Goal: Check status: Check status

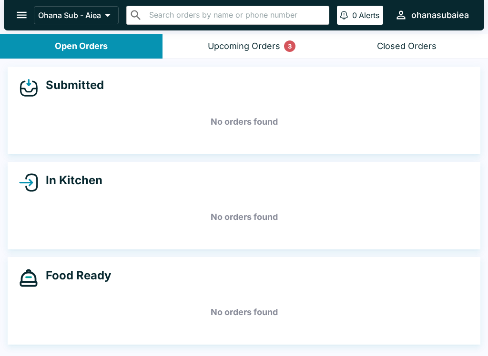
click at [199, 50] on button "Upcoming Orders 3" at bounding box center [243, 46] width 162 height 24
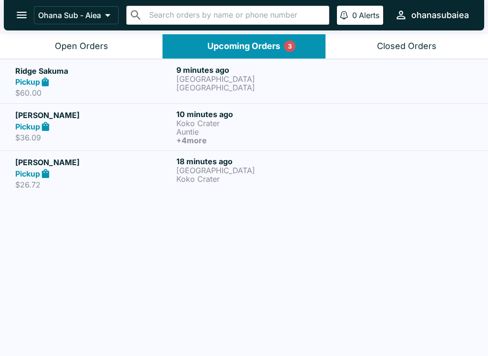
click at [120, 72] on h5 "Ridge Sakuma" at bounding box center [93, 70] width 157 height 11
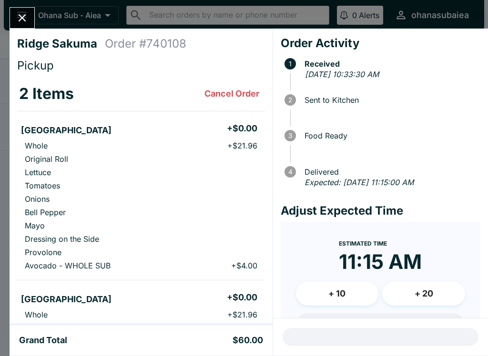
click at [32, 14] on button "Close" at bounding box center [22, 18] width 24 height 20
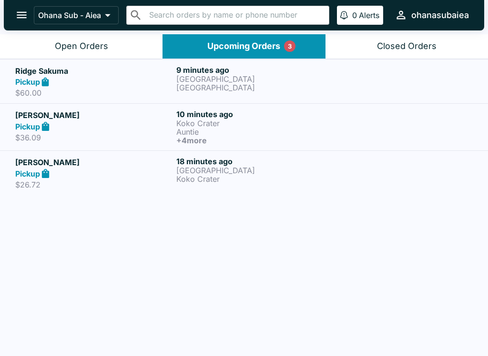
click at [111, 133] on p "$36.09" at bounding box center [93, 138] width 157 height 10
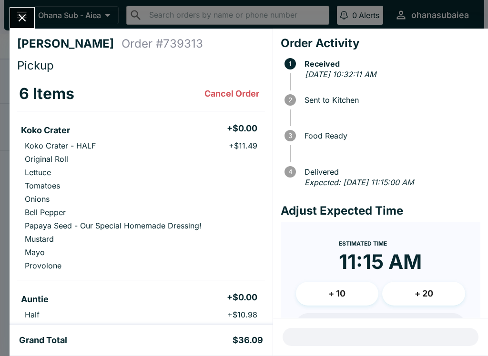
click at [17, 24] on icon "Close" at bounding box center [22, 17] width 13 height 13
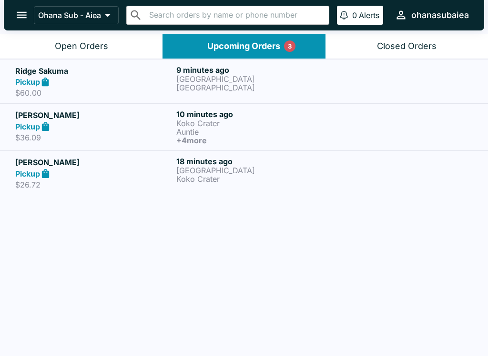
click at [144, 188] on p "$26.72" at bounding box center [93, 185] width 157 height 10
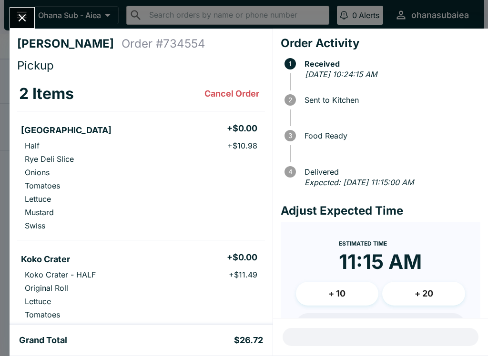
click at [4, 6] on div "[PERSON_NAME] Order # 734554 Pickup 2 Items Cancel Order Turkey + $0.00 Half + …" at bounding box center [244, 178] width 488 height 356
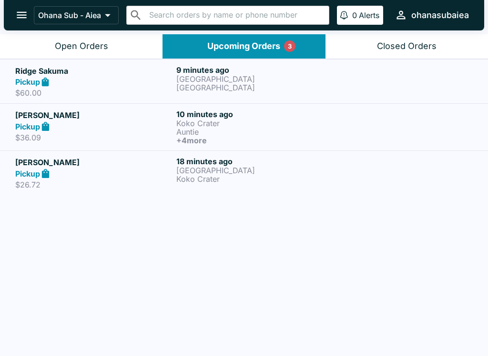
click at [3, 5] on div at bounding box center [5, 178] width 10 height 356
click at [70, 85] on div "Pickup" at bounding box center [93, 82] width 157 height 11
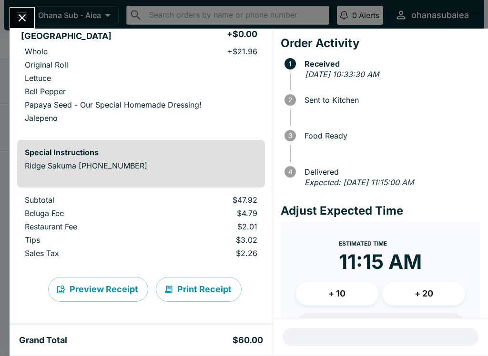
scroll to position [263, 0]
click at [182, 293] on button "Print Receipt" at bounding box center [199, 289] width 86 height 25
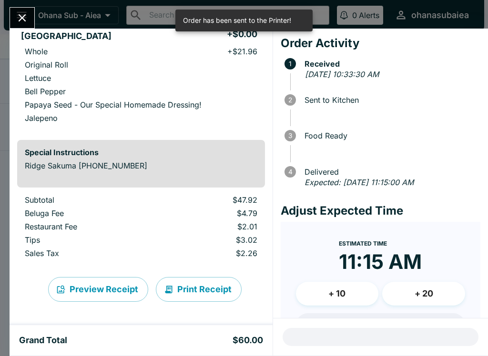
click at [29, 20] on icon "Close" at bounding box center [22, 17] width 13 height 13
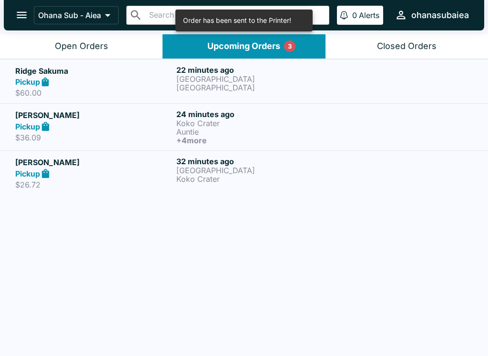
click at [169, 131] on div "Pickup" at bounding box center [93, 126] width 157 height 11
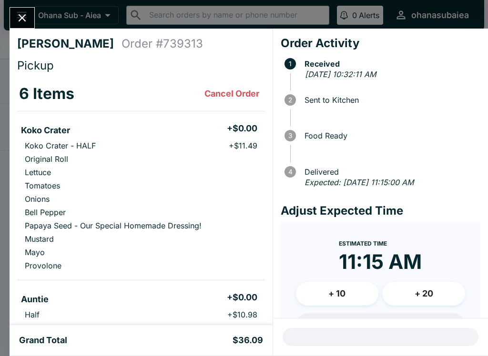
click at [18, 23] on icon "Close" at bounding box center [22, 17] width 13 height 13
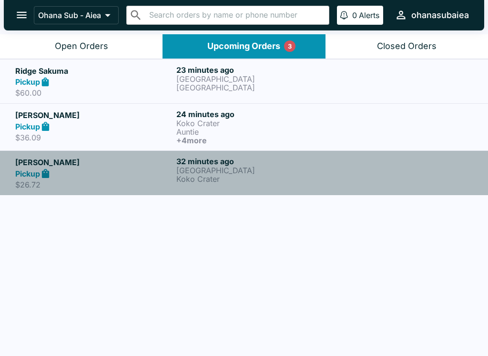
click at [197, 165] on h6 "32 minutes ago" at bounding box center [254, 162] width 157 height 10
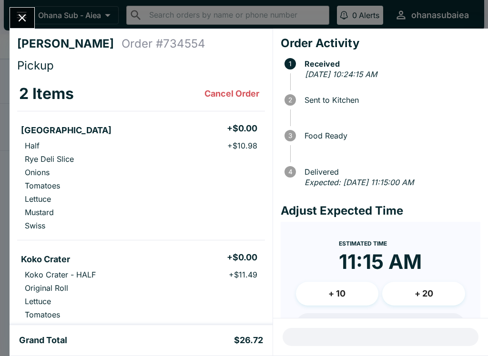
click at [17, 10] on button "Close" at bounding box center [22, 18] width 24 height 20
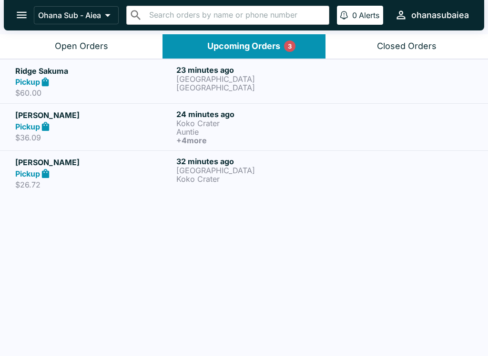
click at [78, 73] on h5 "Ridge Sakuma" at bounding box center [93, 70] width 157 height 11
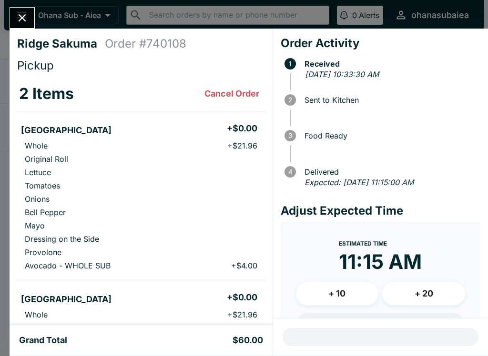
click at [30, 25] on button "Close" at bounding box center [22, 18] width 24 height 20
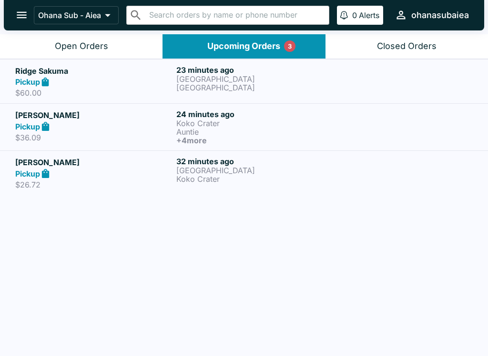
click at [200, 57] on button "Upcoming Orders 3" at bounding box center [243, 46] width 162 height 24
click at [170, 76] on h5 "Ridge Sakuma" at bounding box center [93, 70] width 157 height 11
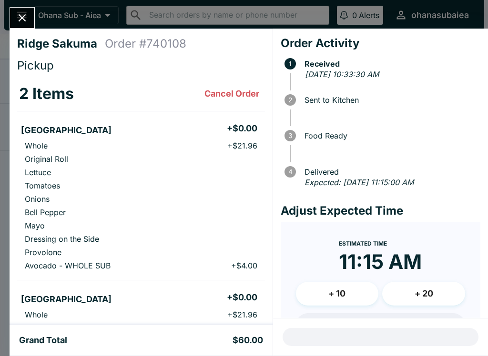
click at [208, 90] on button "Cancel Order" at bounding box center [232, 93] width 62 height 19
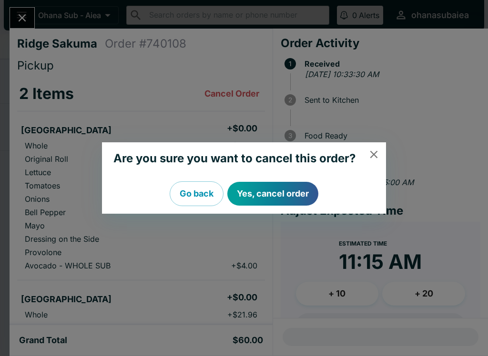
click at [187, 192] on button "Go back" at bounding box center [197, 194] width 54 height 25
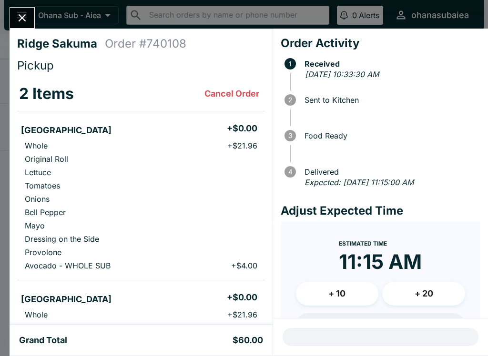
click at [4, 20] on div "Ridge Sakuma Order # 740108 Pickup 2 Items Cancel Order Manoa Falls + $0.00 Who…" at bounding box center [244, 178] width 488 height 356
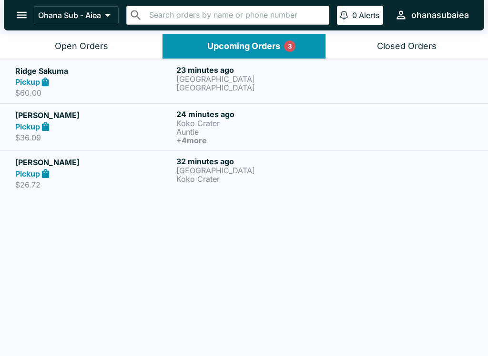
click at [208, 125] on p "Koko Crater" at bounding box center [254, 123] width 157 height 9
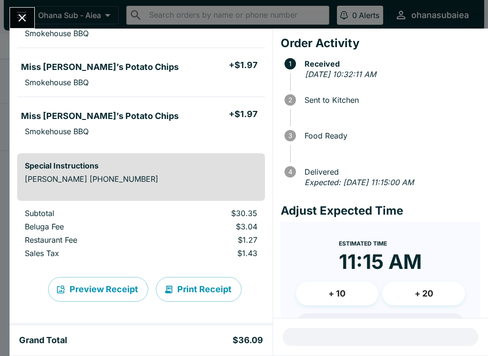
scroll to position [477, 0]
click at [198, 297] on button "Print Receipt" at bounding box center [199, 289] width 86 height 25
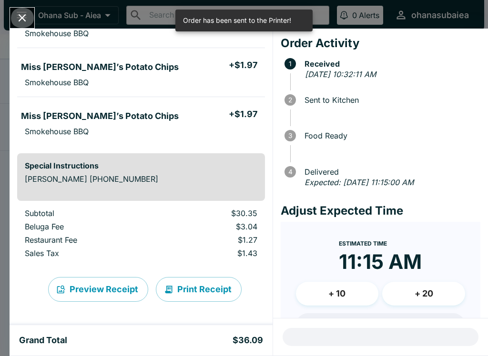
click at [29, 16] on icon "Close" at bounding box center [22, 17] width 13 height 13
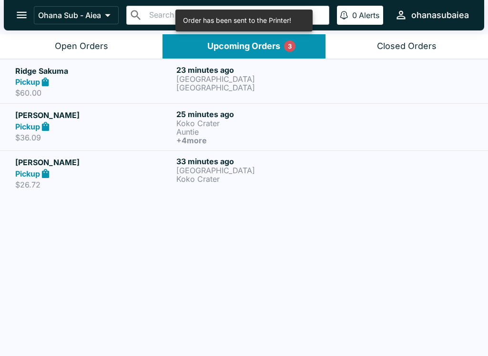
click at [195, 166] on p "[GEOGRAPHIC_DATA]" at bounding box center [254, 170] width 157 height 9
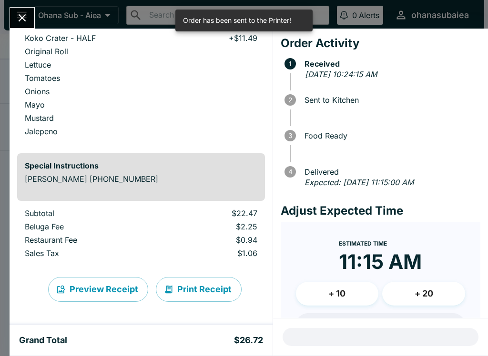
scroll to position [237, 0]
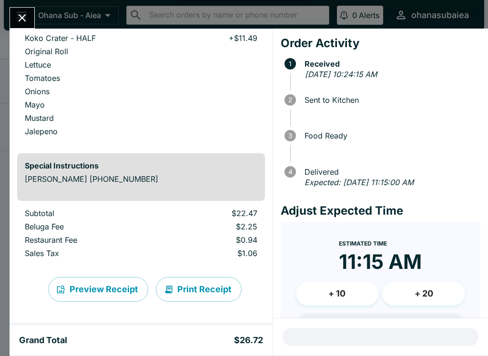
click at [188, 288] on button "Print Receipt" at bounding box center [199, 289] width 86 height 25
click at [2, 259] on div "[PERSON_NAME] Order # 734554 Pickup 2 Items Cancel Order Turkey + $0.00 Half + …" at bounding box center [244, 178] width 488 height 356
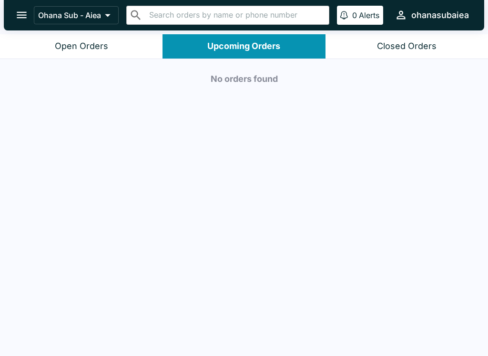
click at [38, 28] on div "Ohana Sub - Aiea ​ ​ 0 Alerts ohanasubaiea" at bounding box center [244, 15] width 480 height 30
click at [27, 52] on button "Open Orders" at bounding box center [81, 46] width 162 height 24
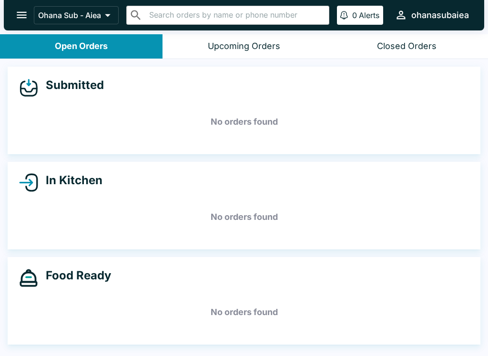
click at [248, 52] on button "Upcoming Orders" at bounding box center [243, 46] width 162 height 24
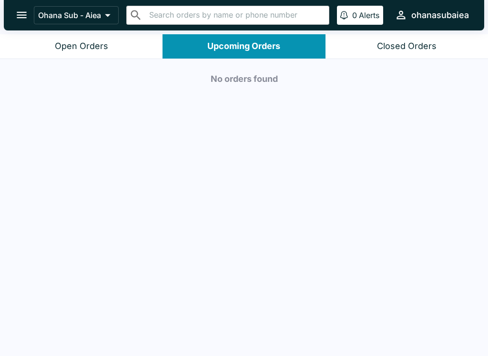
click at [44, 51] on button "Open Orders" at bounding box center [81, 46] width 162 height 24
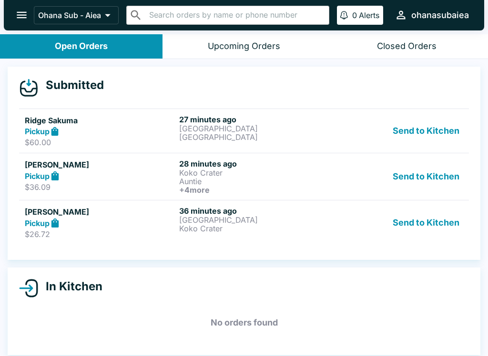
click at [437, 129] on button "Send to Kitchen" at bounding box center [426, 131] width 74 height 33
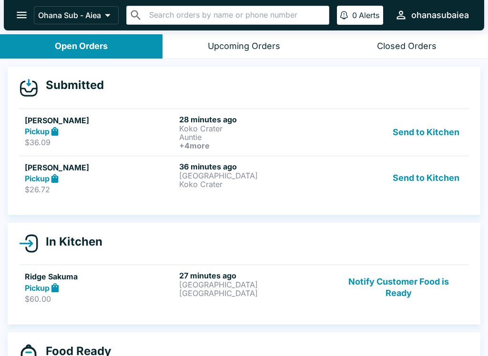
click at [445, 134] on button "Send to Kitchen" at bounding box center [426, 132] width 74 height 35
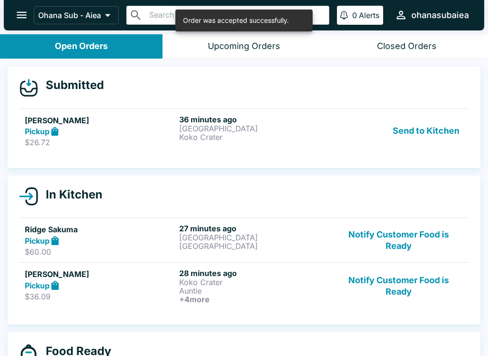
click at [445, 137] on button "Send to Kitchen" at bounding box center [426, 131] width 74 height 33
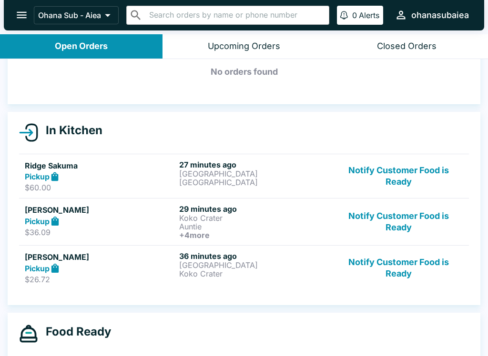
scroll to position [51, 0]
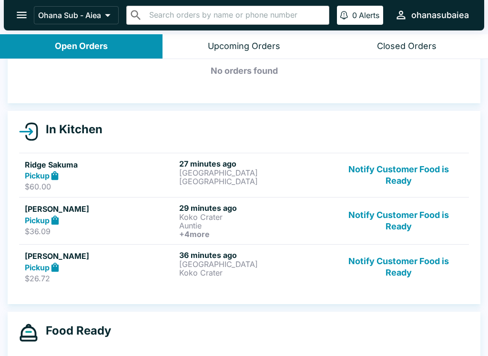
click at [190, 265] on p "[GEOGRAPHIC_DATA]" at bounding box center [254, 264] width 151 height 9
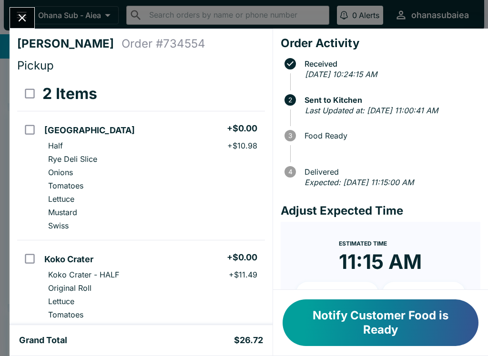
click at [18, 13] on icon "Close" at bounding box center [22, 17] width 13 height 13
